Goal: Information Seeking & Learning: Learn about a topic

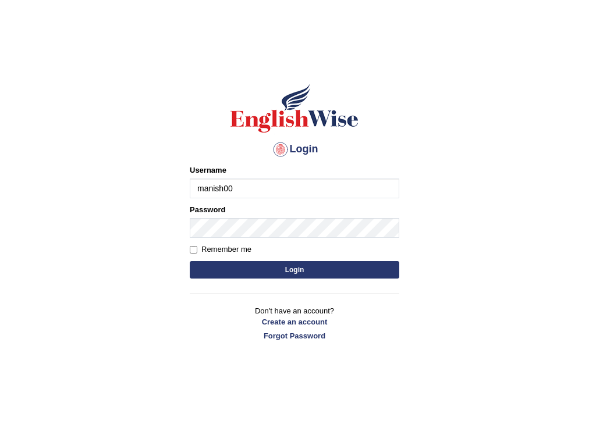
type input "manish00"
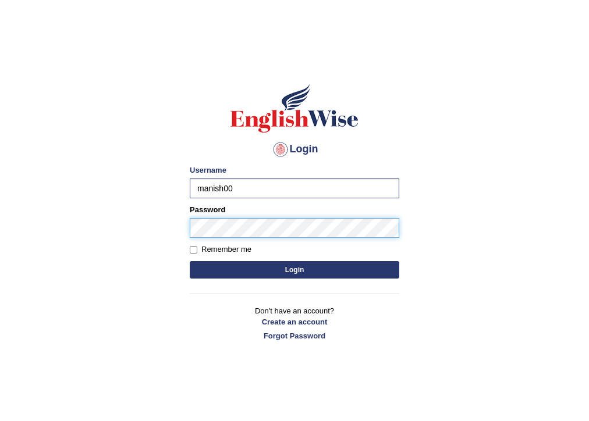
click at [190, 261] on button "Login" at bounding box center [295, 269] width 210 height 17
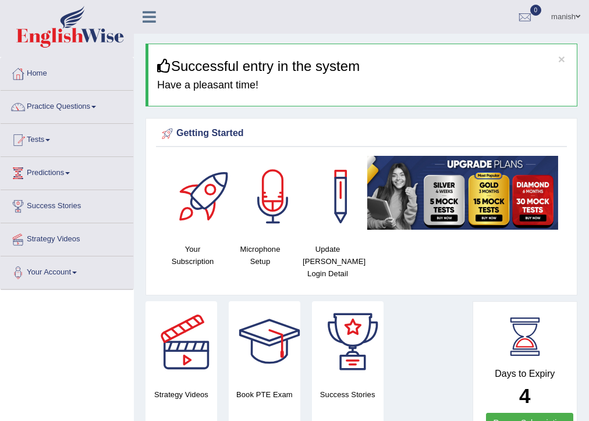
click at [87, 102] on link "Practice Questions" at bounding box center [67, 105] width 133 height 29
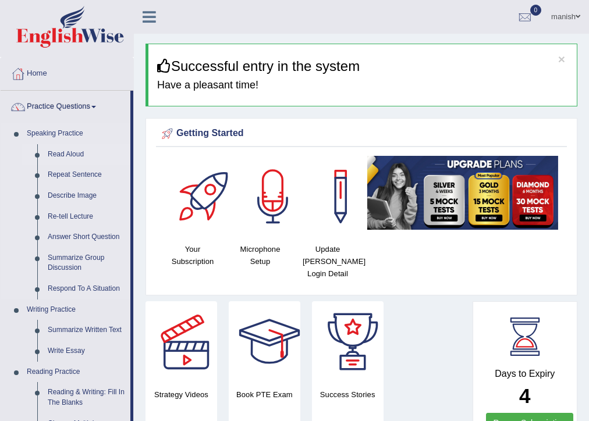
click at [75, 154] on link "Read Aloud" at bounding box center [86, 154] width 88 height 21
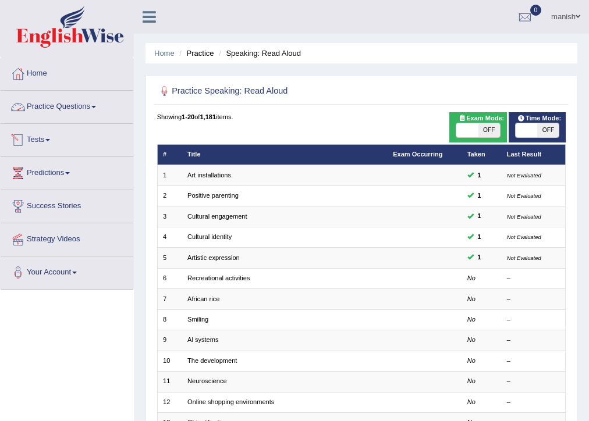
click at [61, 103] on link "Practice Questions" at bounding box center [67, 105] width 133 height 29
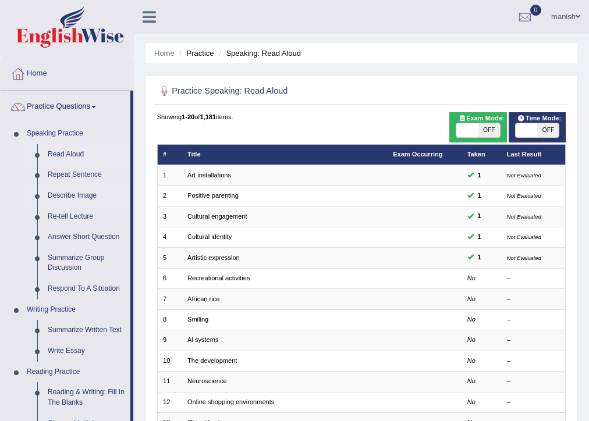
click at [75, 189] on link "Describe Image" at bounding box center [86, 196] width 88 height 21
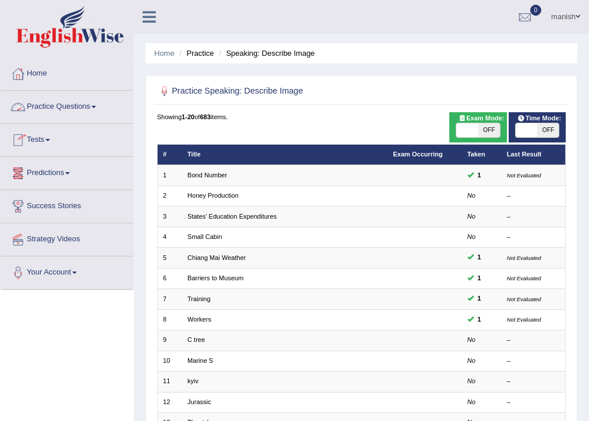
click at [55, 102] on link "Practice Questions" at bounding box center [67, 105] width 133 height 29
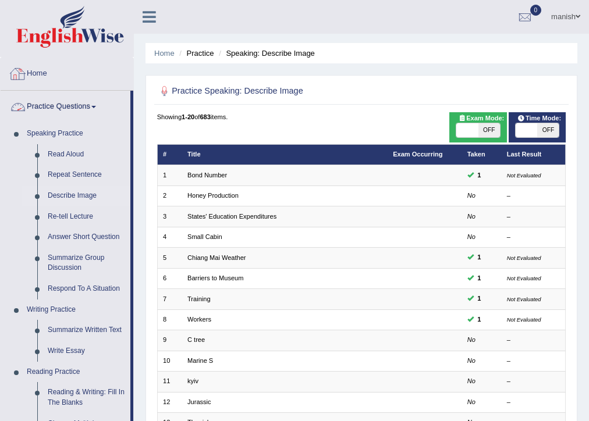
click at [42, 72] on link "Home" at bounding box center [67, 72] width 133 height 29
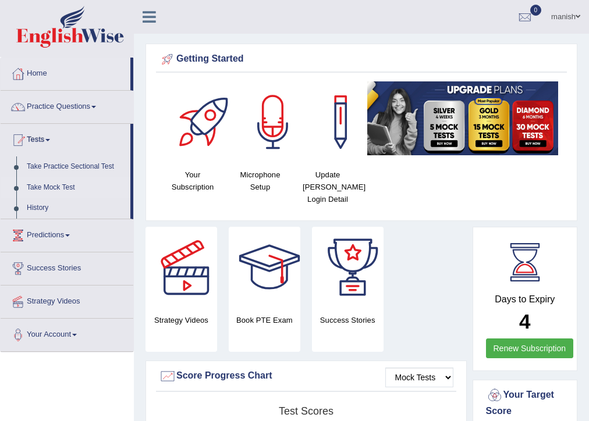
click at [33, 185] on link "Take Mock Test" at bounding box center [76, 188] width 109 height 21
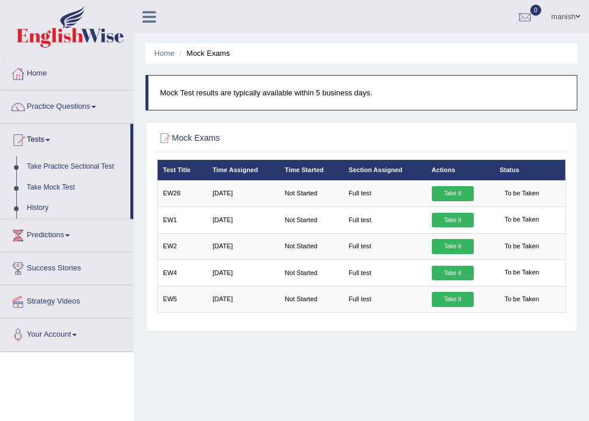
click at [572, 21] on link "manish" at bounding box center [565, 15] width 47 height 30
click at [0, 0] on link "Access Type: Online" at bounding box center [0, 0] width 0 height 0
click at [569, 17] on link "manish" at bounding box center [565, 15] width 47 height 30
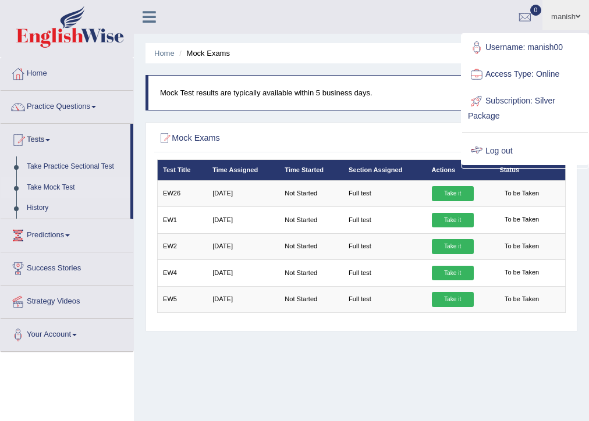
click at [491, 143] on link "Log out" at bounding box center [525, 151] width 126 height 27
